Goal: Navigation & Orientation: Find specific page/section

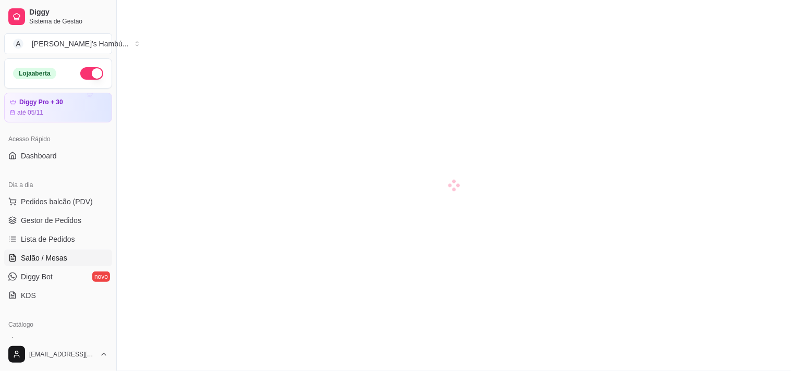
scroll to position [100, 0]
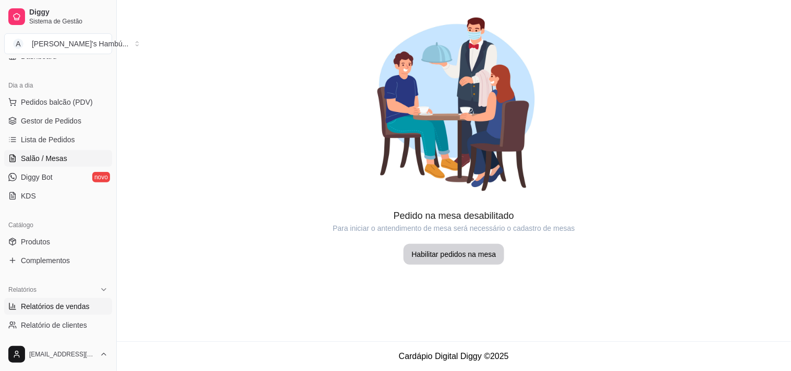
click at [45, 304] on span "Relatórios de vendas" at bounding box center [55, 306] width 69 height 10
select select "ALL"
select select "0"
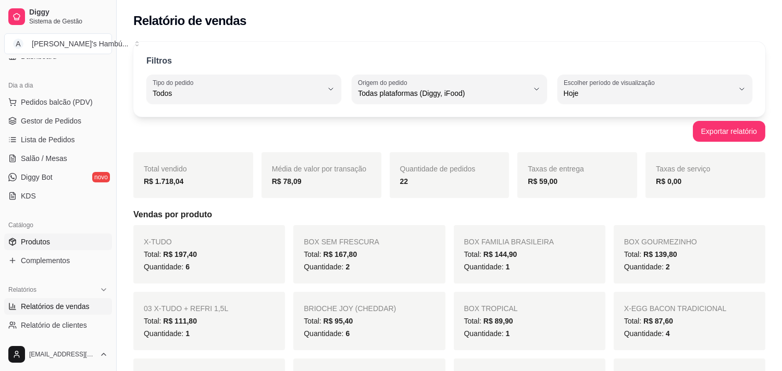
click at [47, 249] on link "Produtos" at bounding box center [58, 242] width 108 height 17
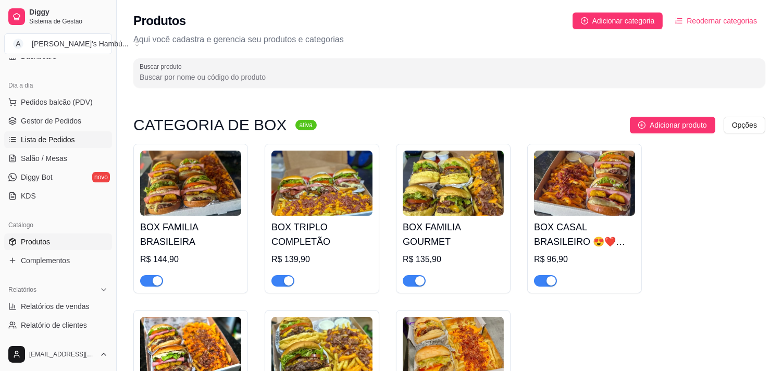
click at [45, 138] on span "Lista de Pedidos" at bounding box center [48, 139] width 54 height 10
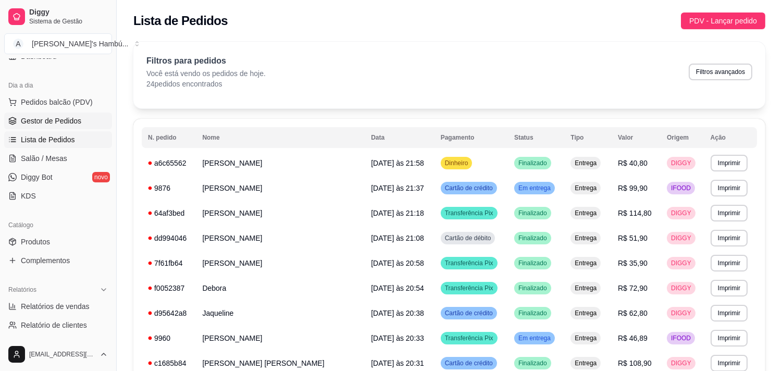
click at [50, 124] on span "Gestor de Pedidos" at bounding box center [51, 121] width 60 height 10
